Goal: Task Accomplishment & Management: Use online tool/utility

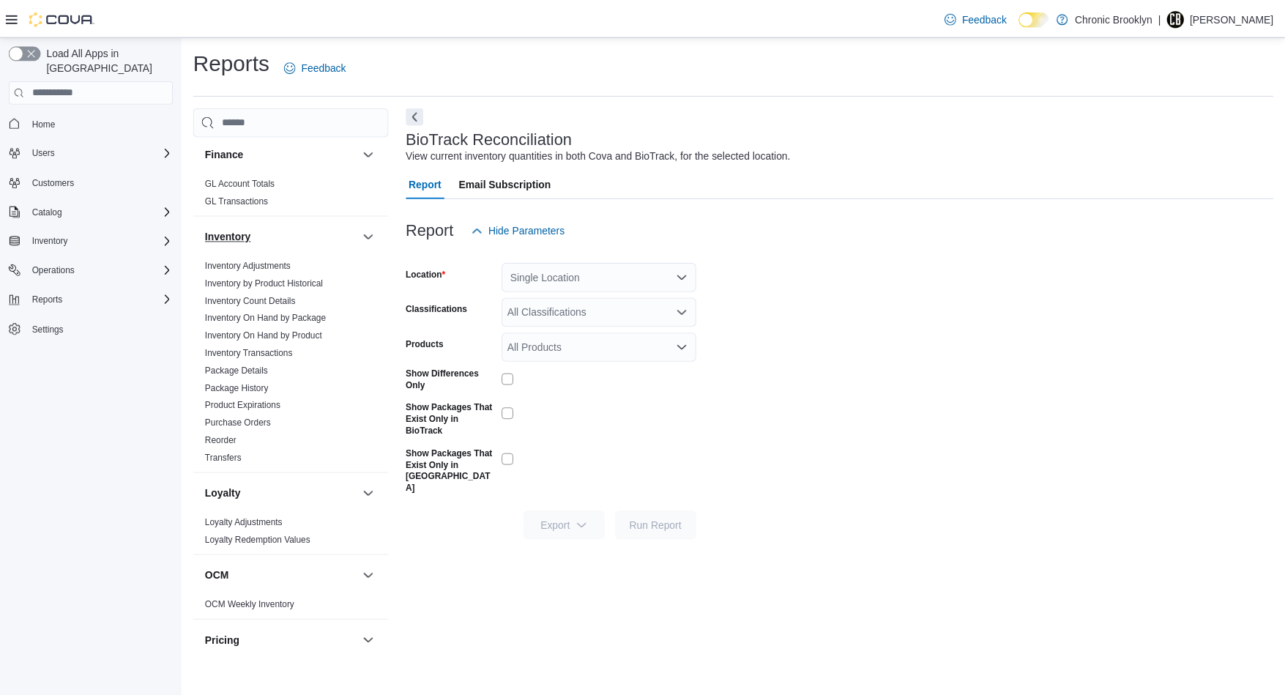
scroll to position [608, 0]
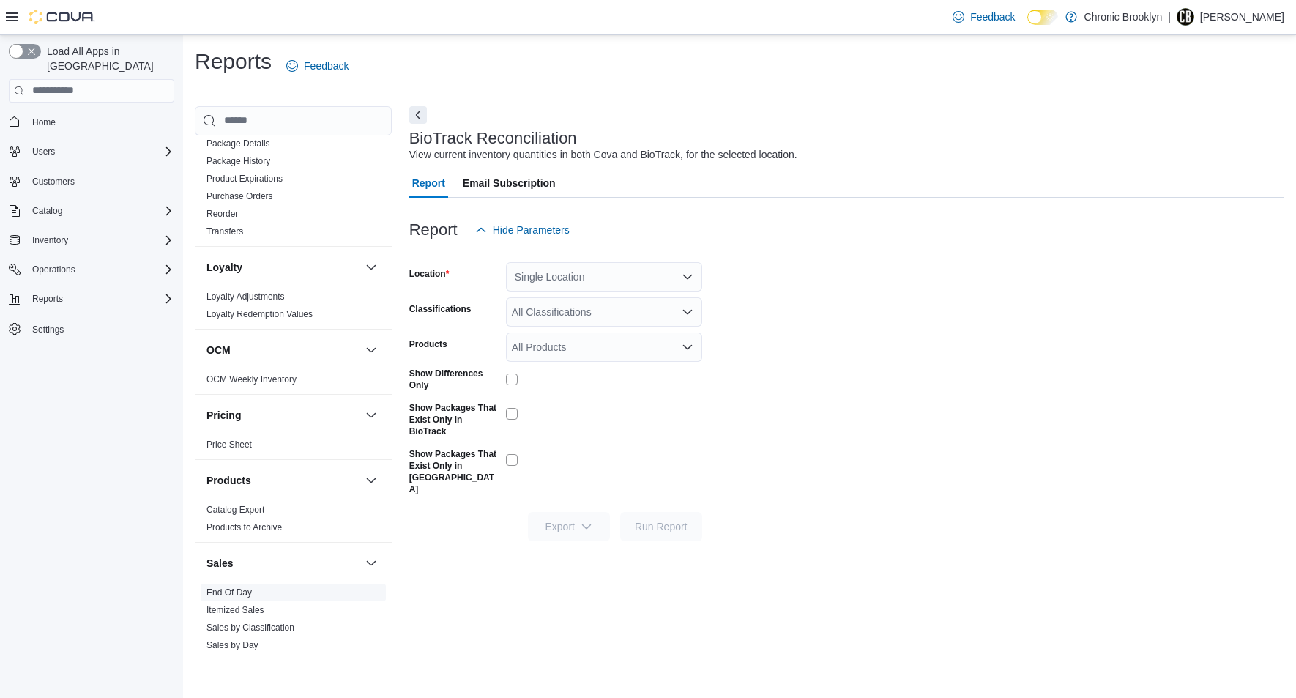
click at [236, 594] on link "End Of Day" at bounding box center [228, 592] width 45 height 10
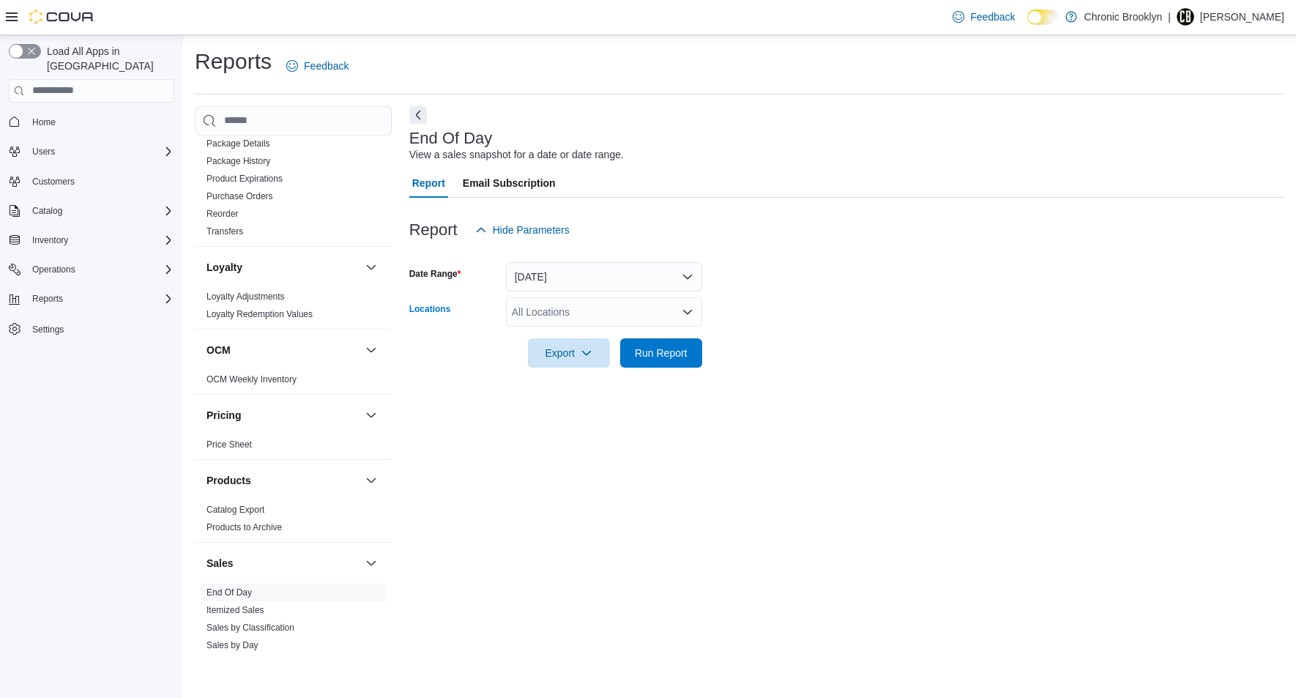
click at [575, 311] on div "All Locations" at bounding box center [604, 311] width 196 height 29
drag, startPoint x: 562, startPoint y: 359, endPoint x: 648, endPoint y: 356, distance: 86.4
click at [566, 358] on span "[STREET_ADDRESS]" at bounding box center [587, 358] width 101 height 15
drag, startPoint x: 741, startPoint y: 337, endPoint x: 678, endPoint y: 364, distance: 68.5
click at [735, 339] on form "Date Range Today Locations 483 3rd Ave Export Run Report" at bounding box center [846, 305] width 875 height 123
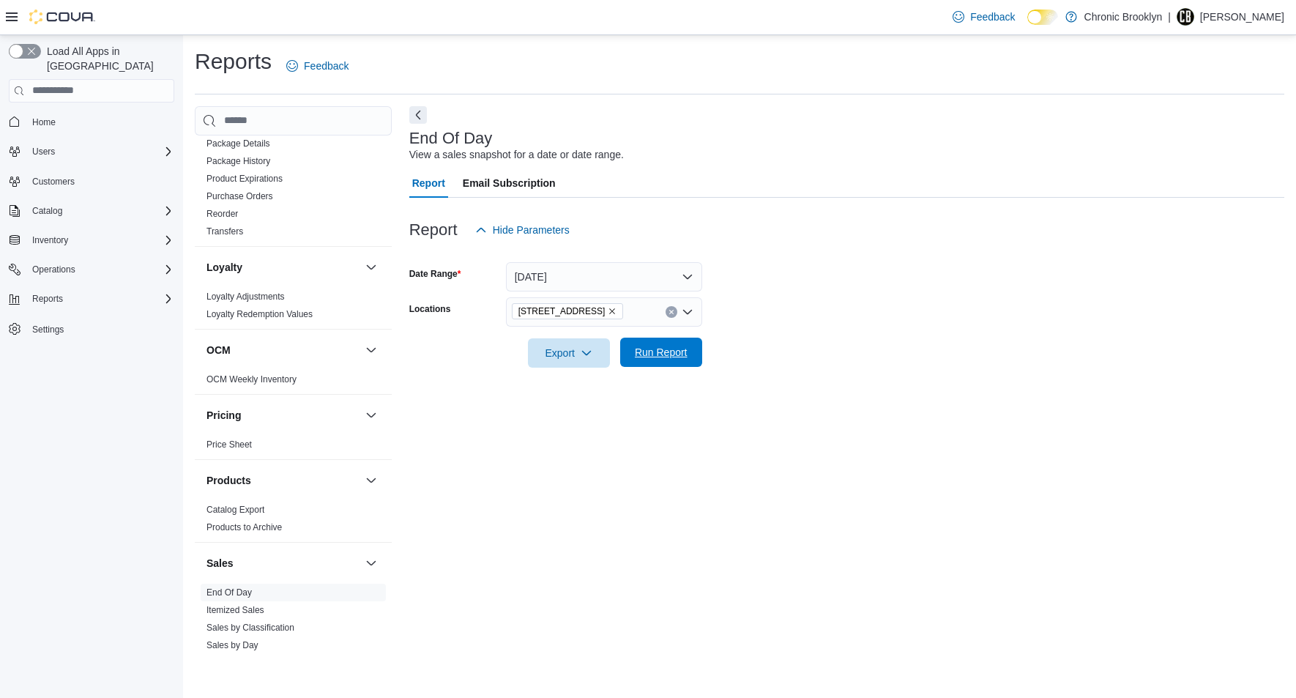
click at [673, 354] on span "Run Report" at bounding box center [661, 352] width 53 height 15
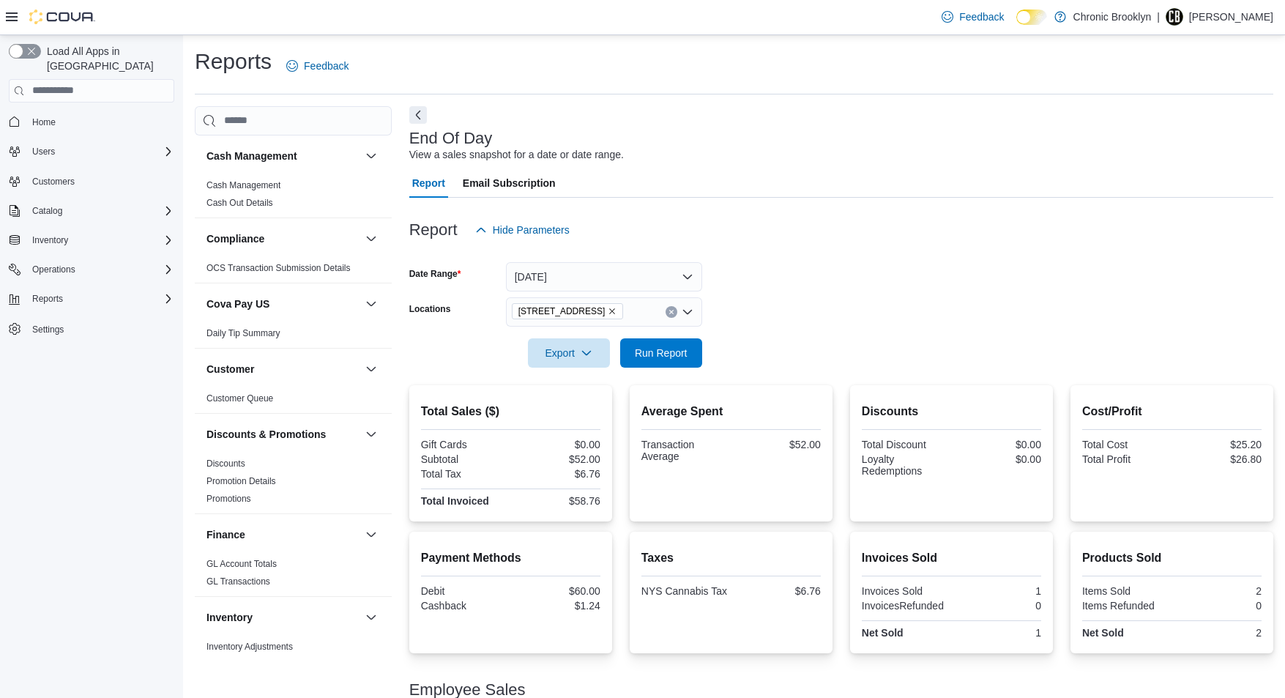
scroll to position [78, 0]
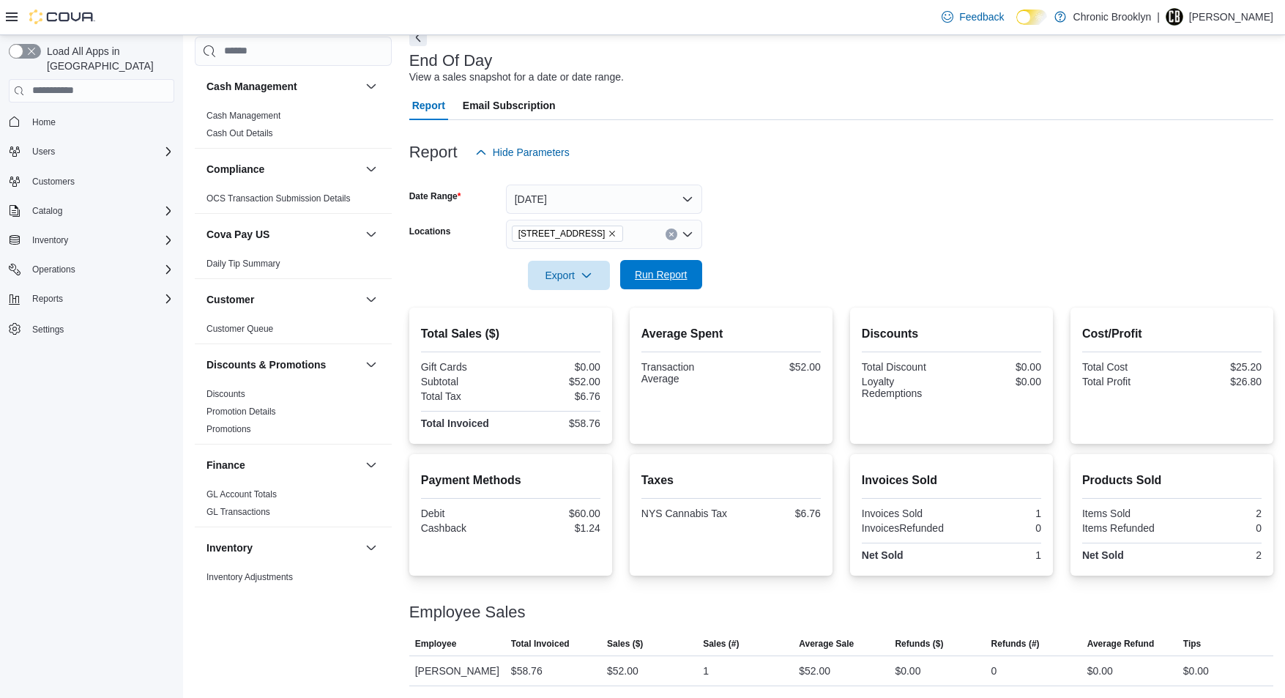
drag, startPoint x: 658, startPoint y: 274, endPoint x: 632, endPoint y: 281, distance: 27.3
click at [658, 273] on span "Run Report" at bounding box center [661, 274] width 53 height 15
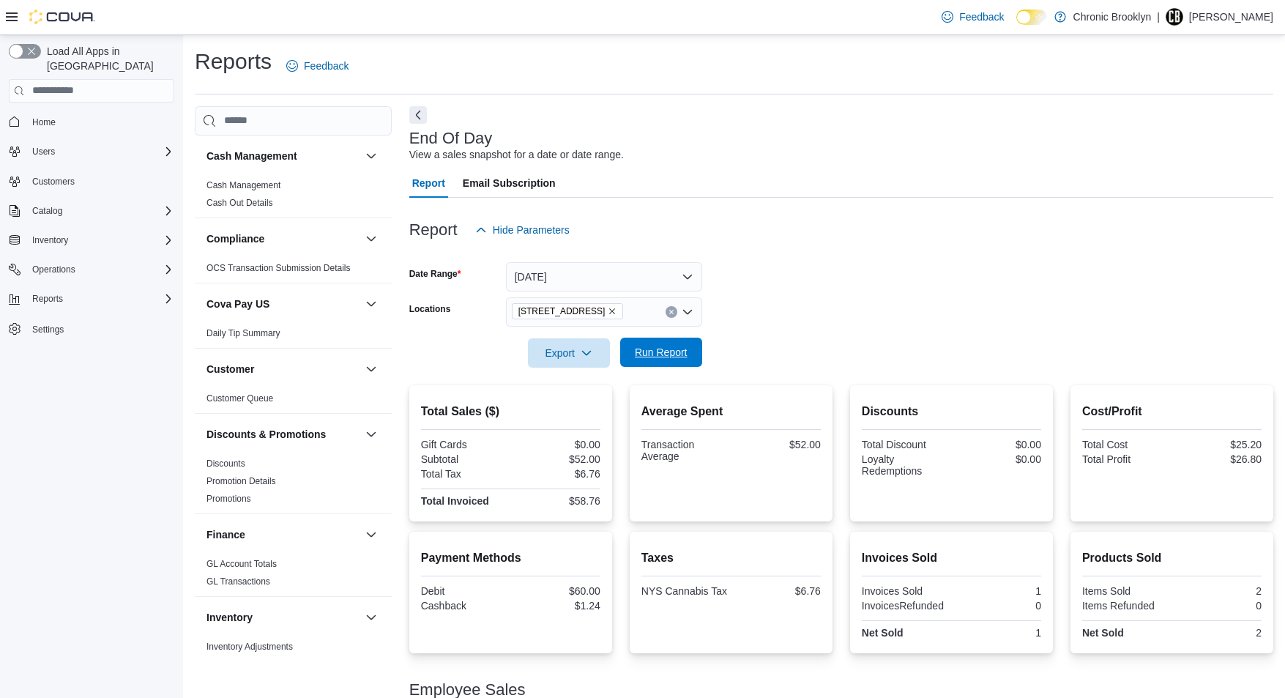
click at [671, 359] on span "Run Report" at bounding box center [661, 352] width 53 height 15
drag, startPoint x: 670, startPoint y: 351, endPoint x: 703, endPoint y: 340, distance: 33.8
click at [670, 351] on span "Run Report" at bounding box center [661, 352] width 53 height 15
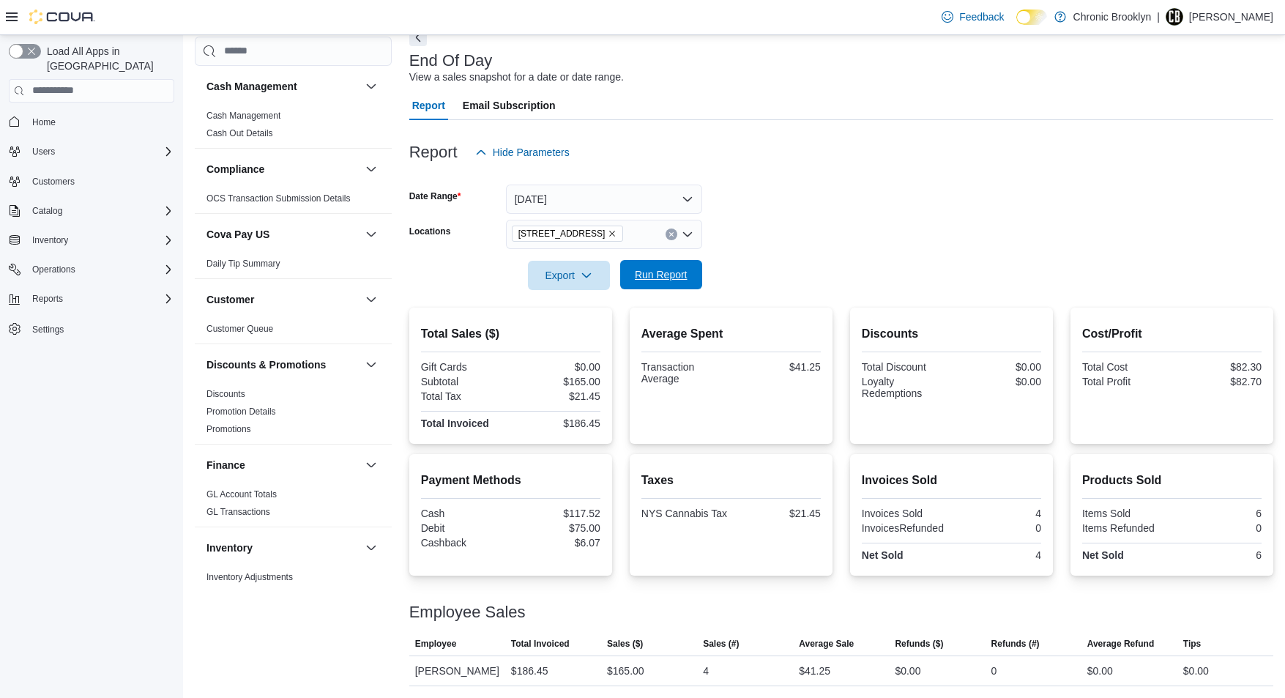
click at [666, 282] on span "Run Report" at bounding box center [661, 274] width 64 height 29
click at [832, 152] on div "Report Hide Parameters" at bounding box center [841, 152] width 864 height 29
drag, startPoint x: 670, startPoint y: 272, endPoint x: 984, endPoint y: 211, distance: 319.8
click at [670, 272] on span "Run Report" at bounding box center [661, 274] width 53 height 15
click at [660, 274] on span "Run Report" at bounding box center [661, 274] width 53 height 15
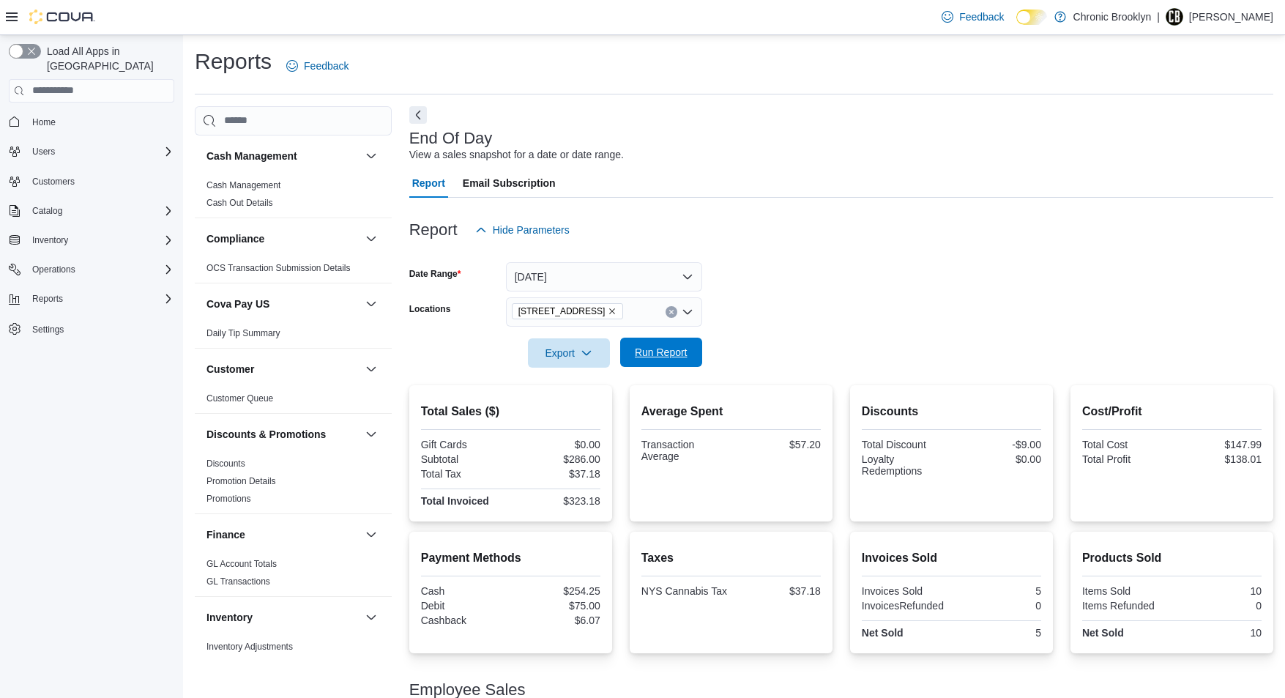
click at [676, 363] on span "Run Report" at bounding box center [661, 351] width 64 height 29
drag, startPoint x: 662, startPoint y: 351, endPoint x: 881, endPoint y: 290, distance: 227.3
click at [662, 351] on span "Run Report" at bounding box center [661, 352] width 53 height 15
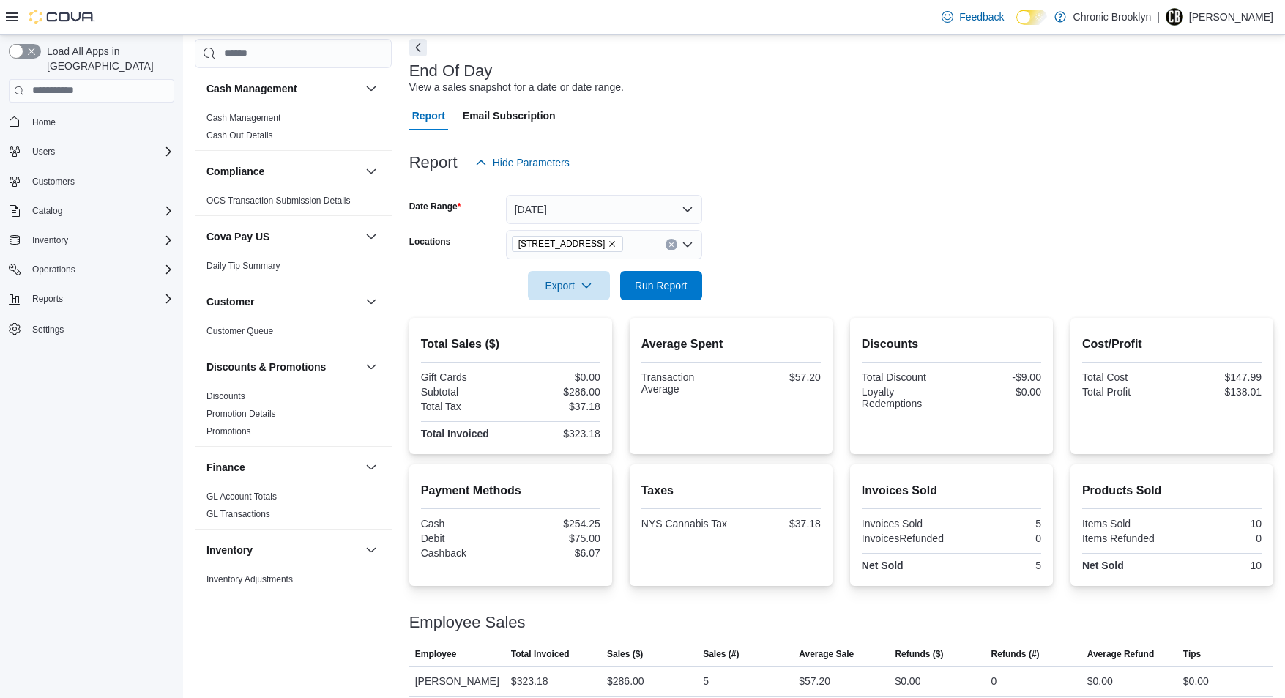
scroll to position [78, 0]
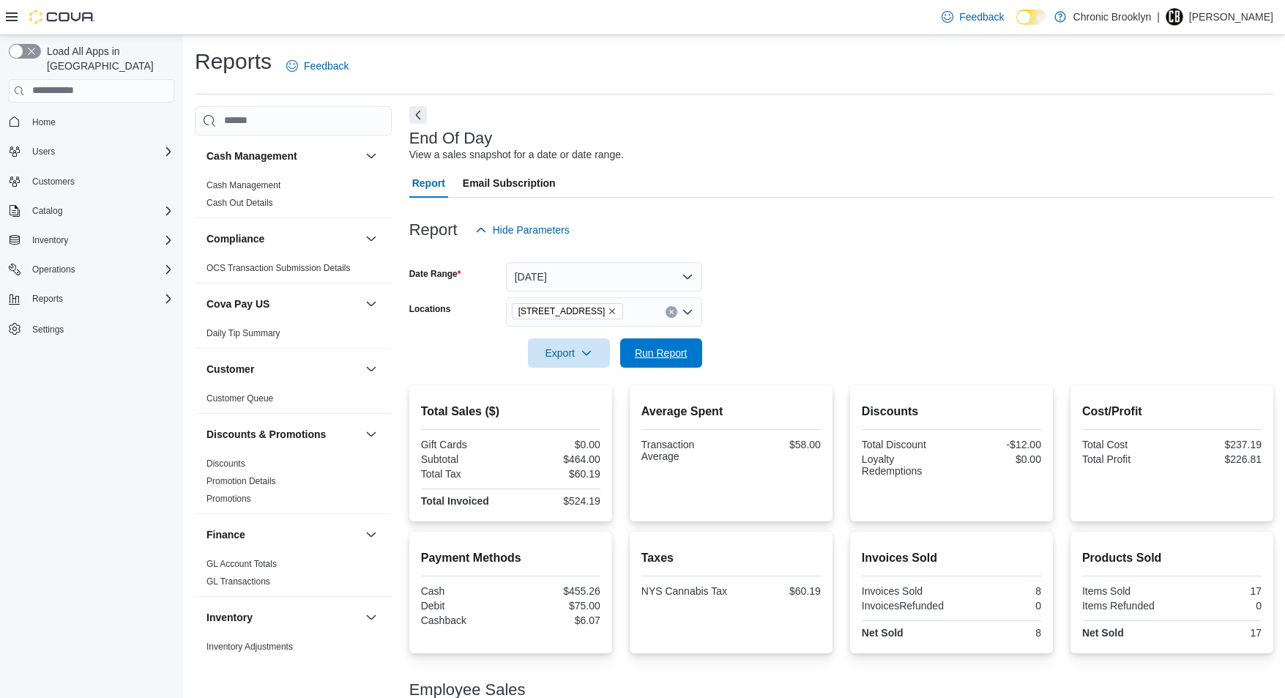
drag, startPoint x: 672, startPoint y: 360, endPoint x: 895, endPoint y: 309, distance: 229.0
click at [672, 359] on span "Run Report" at bounding box center [661, 352] width 64 height 29
click at [670, 348] on span "Run Report" at bounding box center [661, 352] width 53 height 15
click at [663, 359] on span "Run Report" at bounding box center [661, 352] width 53 height 15
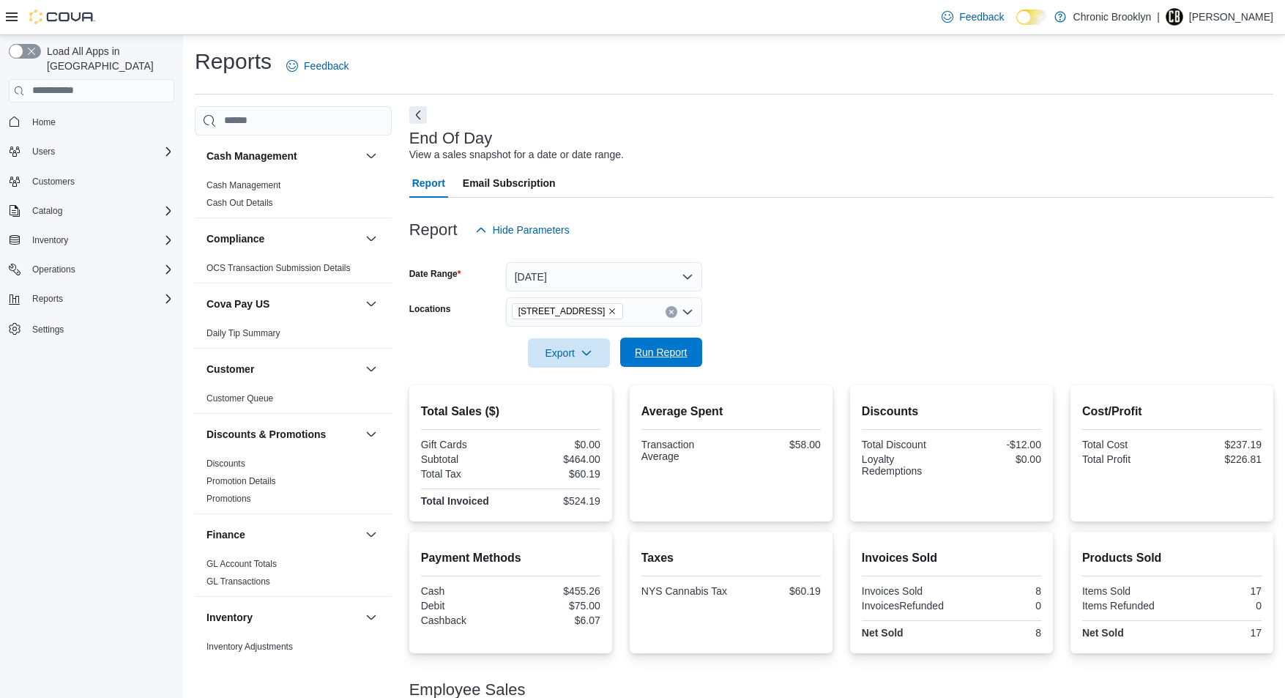
click at [664, 358] on span "Run Report" at bounding box center [661, 352] width 53 height 15
click at [661, 354] on span "Run Report" at bounding box center [661, 352] width 53 height 15
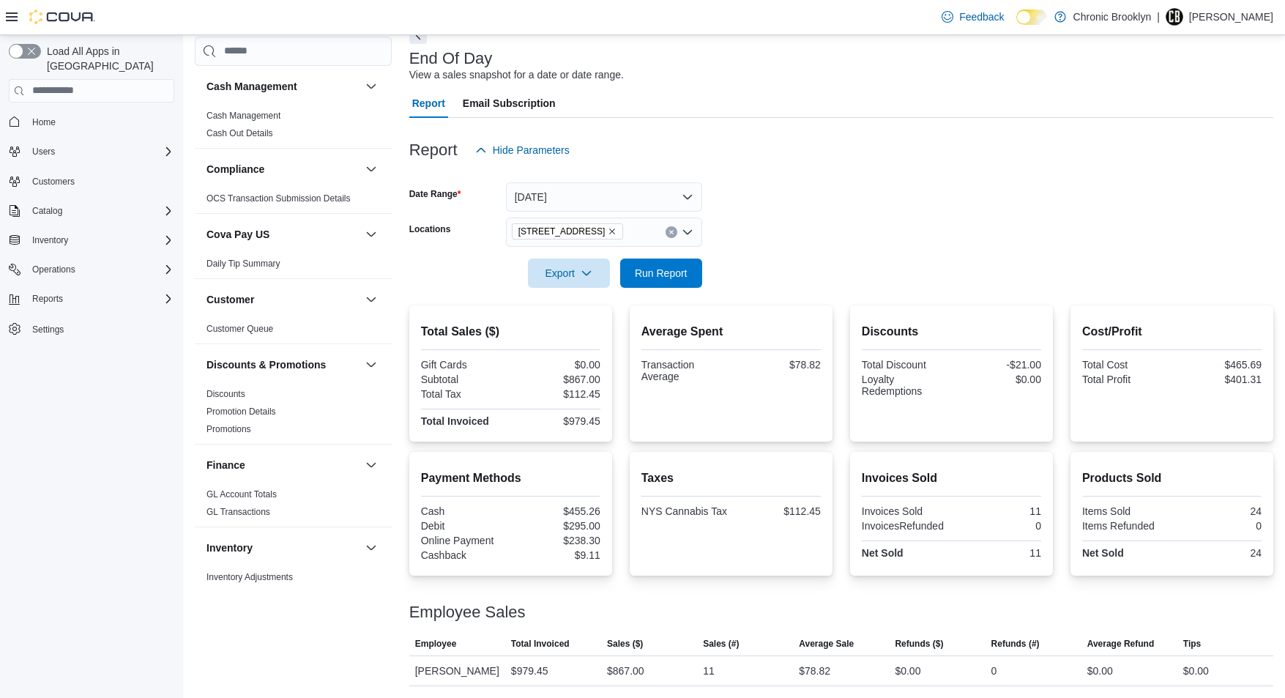
click at [1219, 18] on div "| Ned Farrell" at bounding box center [1214, 17] width 116 height 18
click at [1167, 138] on span "Sign Out" at bounding box center [1179, 144] width 40 height 15
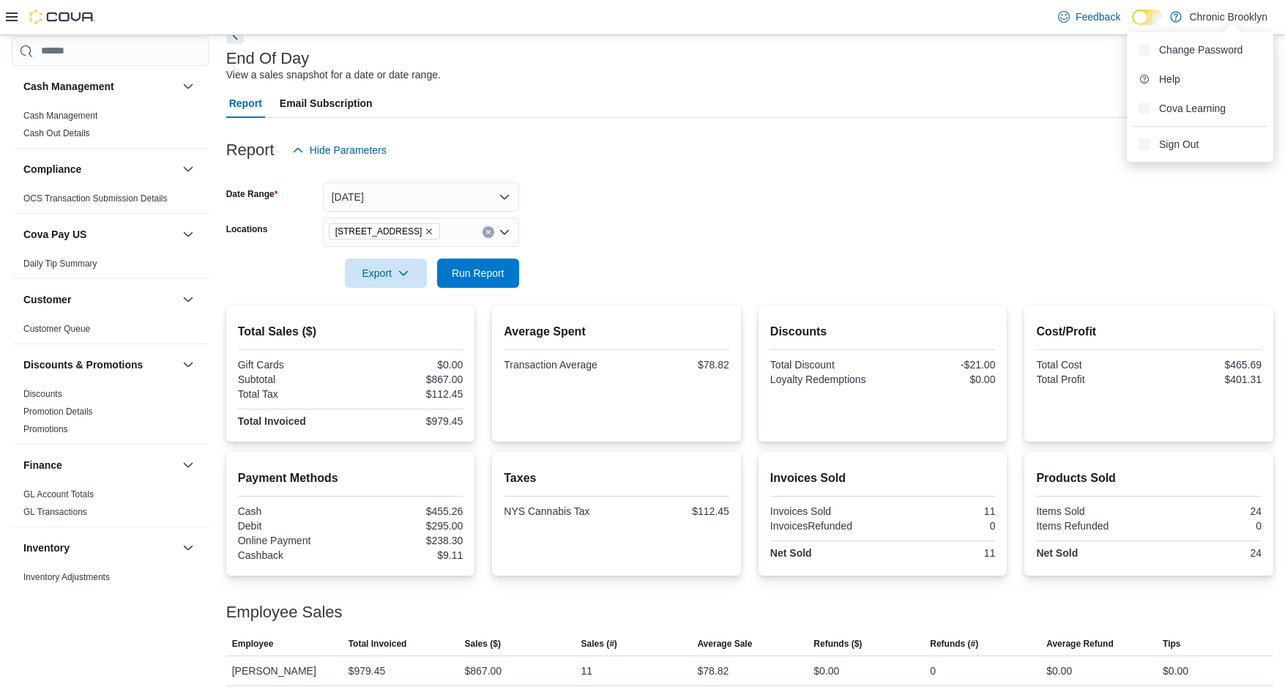
click at [1179, 159] on div "Report Hide Parameters" at bounding box center [749, 149] width 1047 height 29
click at [1177, 141] on div "Report Hide Parameters" at bounding box center [749, 149] width 1047 height 29
click at [1200, 8] on div "Feedback Dark Mode Chronic Brooklyn" at bounding box center [1162, 16] width 221 height 29
click at [1230, 19] on p "Chronic Brooklyn" at bounding box center [1228, 17] width 78 height 18
drag, startPoint x: 1129, startPoint y: 138, endPoint x: 1227, endPoint y: 31, distance: 145.6
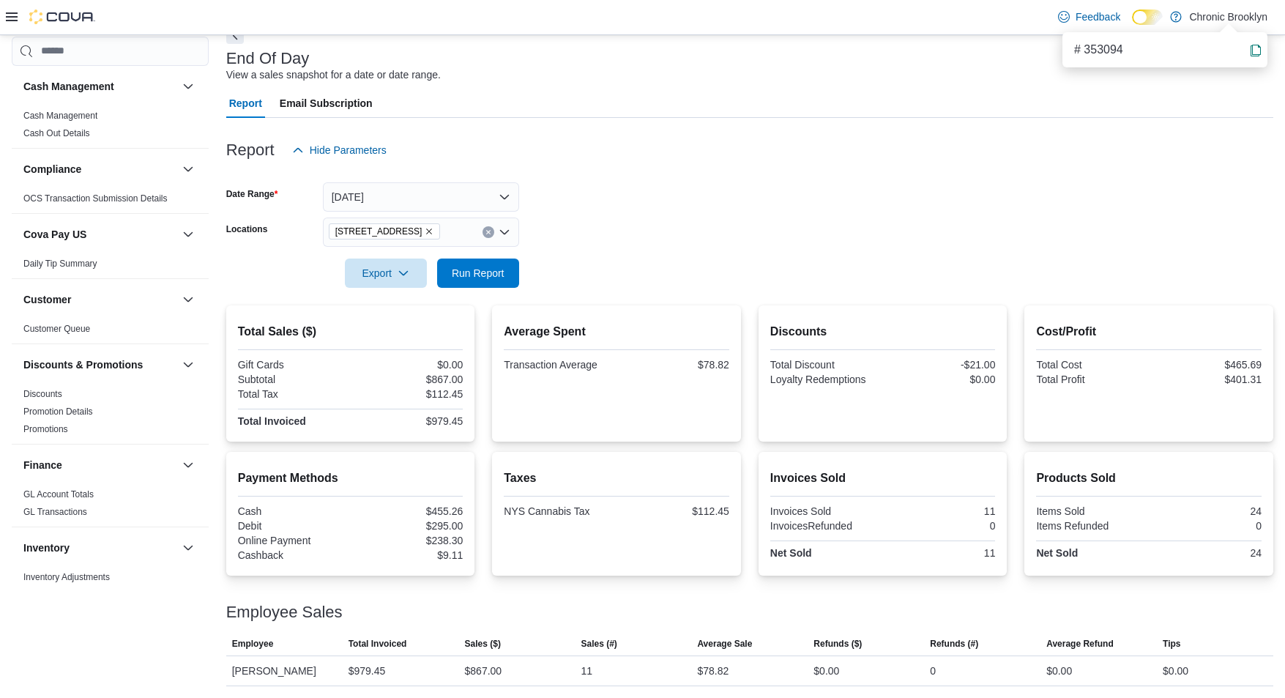
click at [1137, 127] on div "Report Hide Parameters Date Range Today Locations 483 3rd Ave Export Run Report…" at bounding box center [749, 402] width 1047 height 568
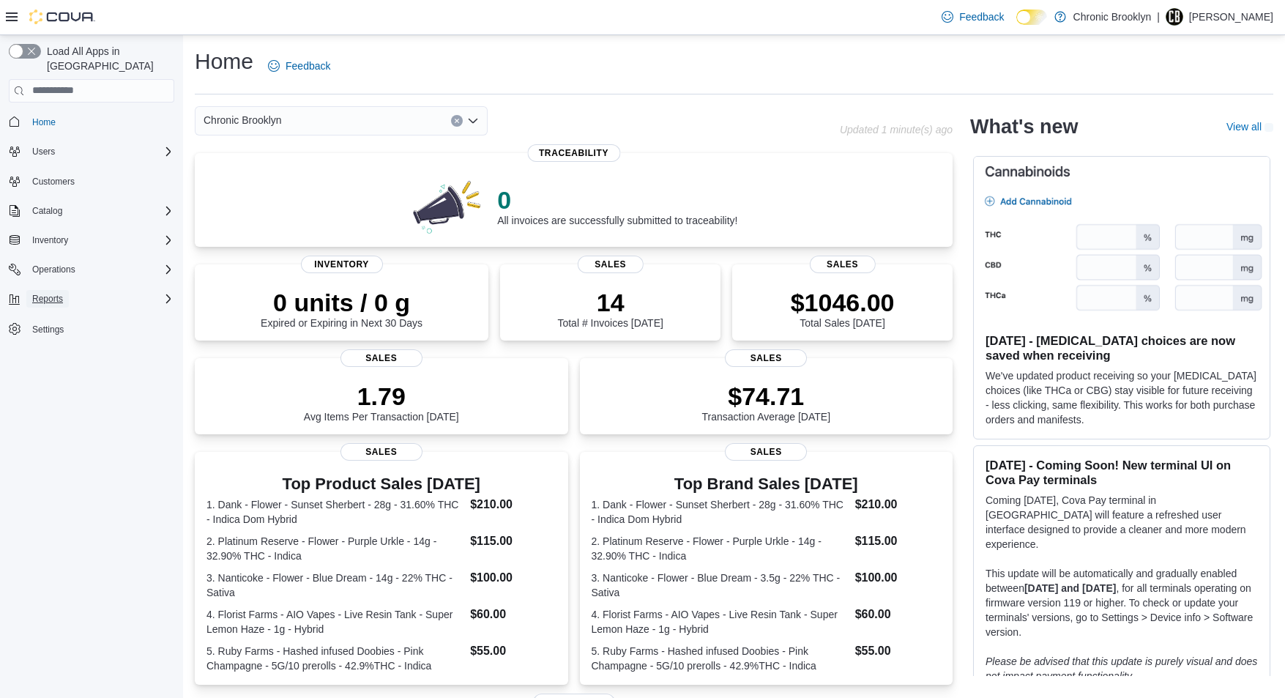
click at [53, 293] on span "Reports" at bounding box center [47, 299] width 31 height 12
click at [41, 395] on span "Reports" at bounding box center [41, 401] width 31 height 12
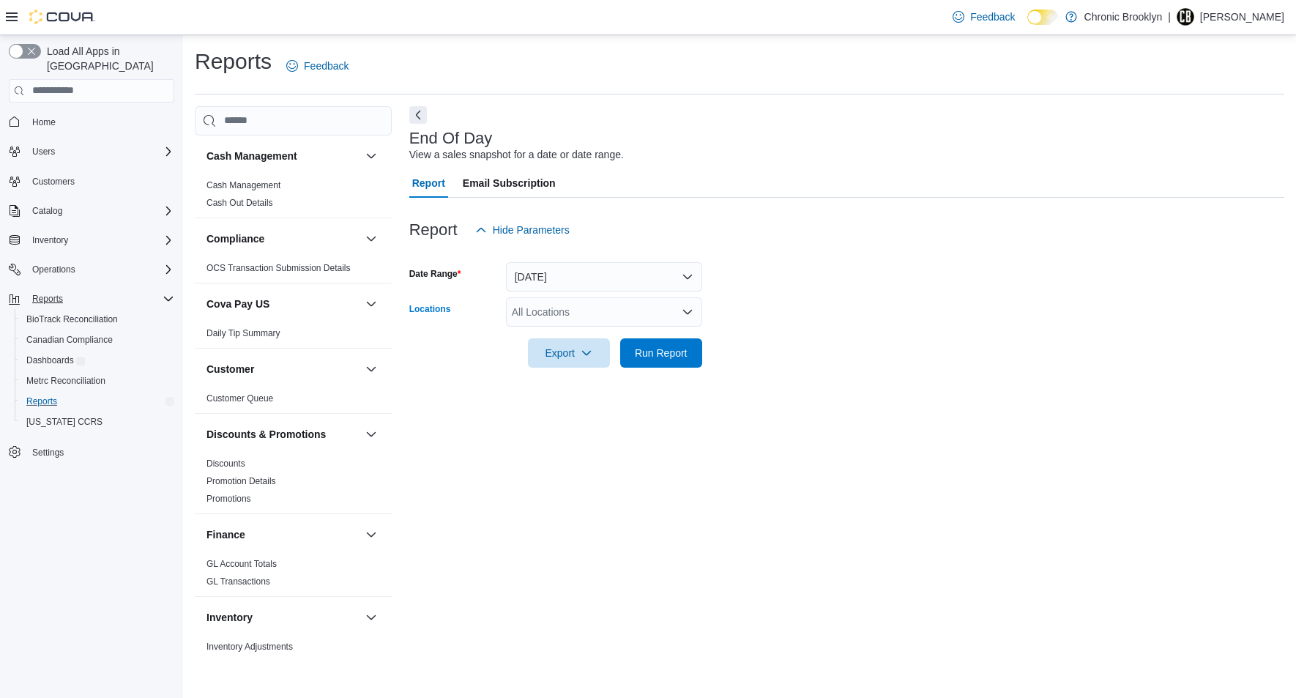
click at [595, 319] on div "All Locations" at bounding box center [604, 311] width 196 height 29
drag, startPoint x: 580, startPoint y: 360, endPoint x: 865, endPoint y: 337, distance: 286.4
click at [585, 356] on span "[STREET_ADDRESS]" at bounding box center [587, 358] width 101 height 15
drag, startPoint x: 886, startPoint y: 332, endPoint x: 787, endPoint y: 359, distance: 102.5
click at [883, 328] on div at bounding box center [846, 332] width 875 height 12
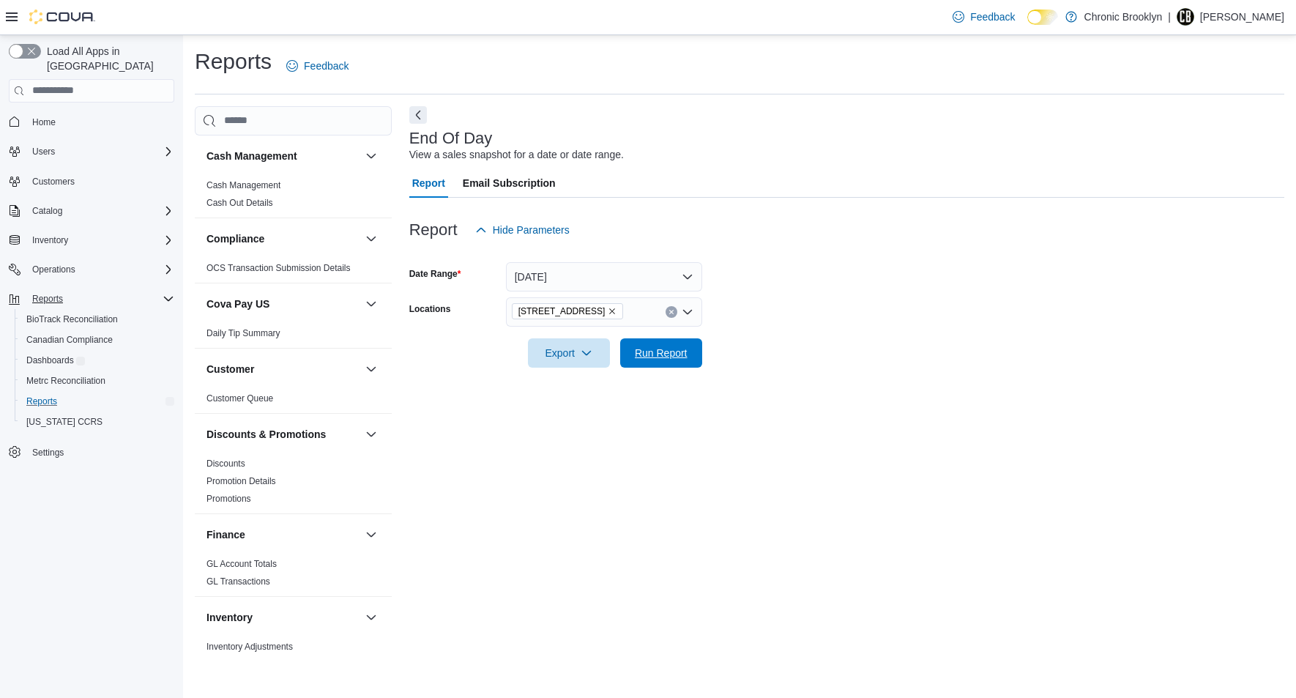
drag, startPoint x: 659, startPoint y: 363, endPoint x: 831, endPoint y: 193, distance: 242.2
click at [659, 361] on span "Run Report" at bounding box center [661, 352] width 64 height 29
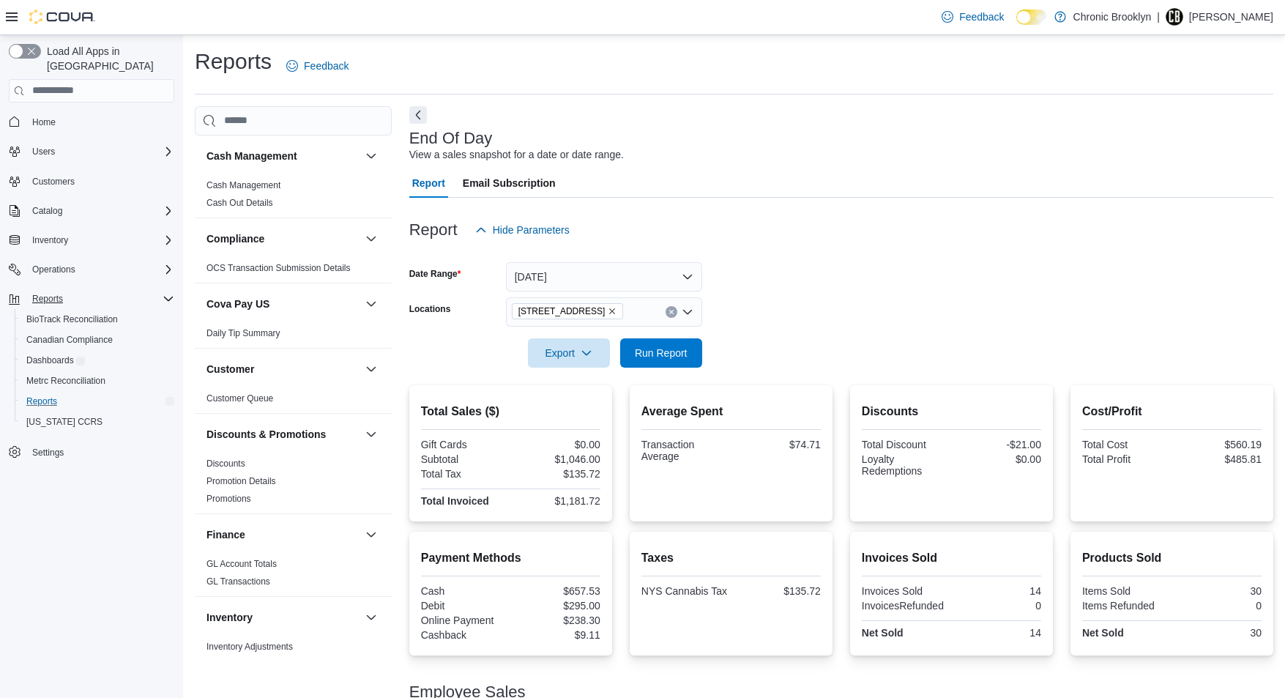
click at [1235, 14] on p "[PERSON_NAME]" at bounding box center [1231, 17] width 84 height 18
